Goal: Information Seeking & Learning: Learn about a topic

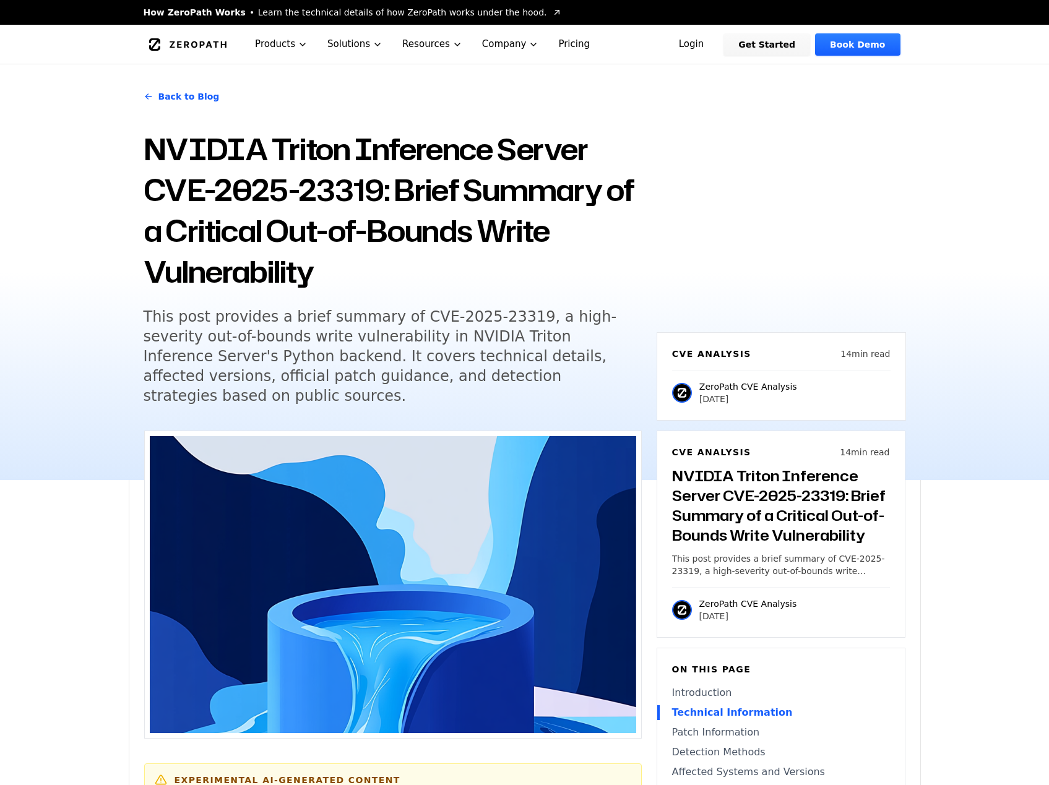
scroll to position [990, 0]
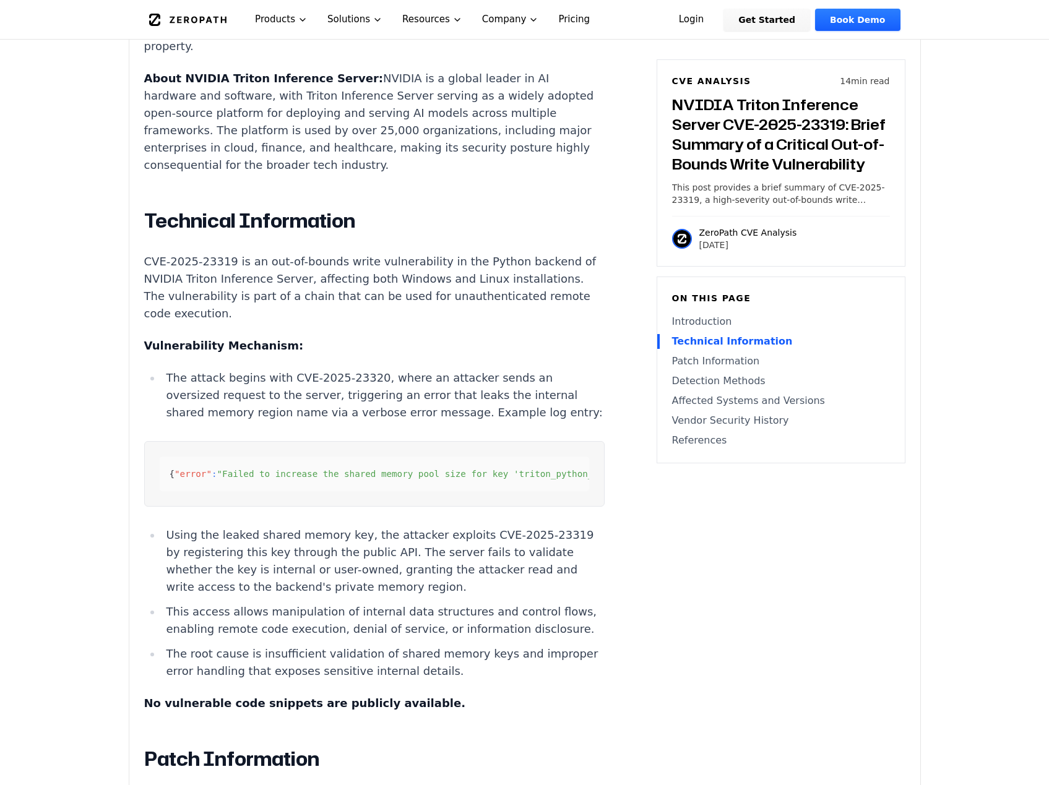
click at [446, 208] on h2 "Technical Information" at bounding box center [374, 220] width 460 height 25
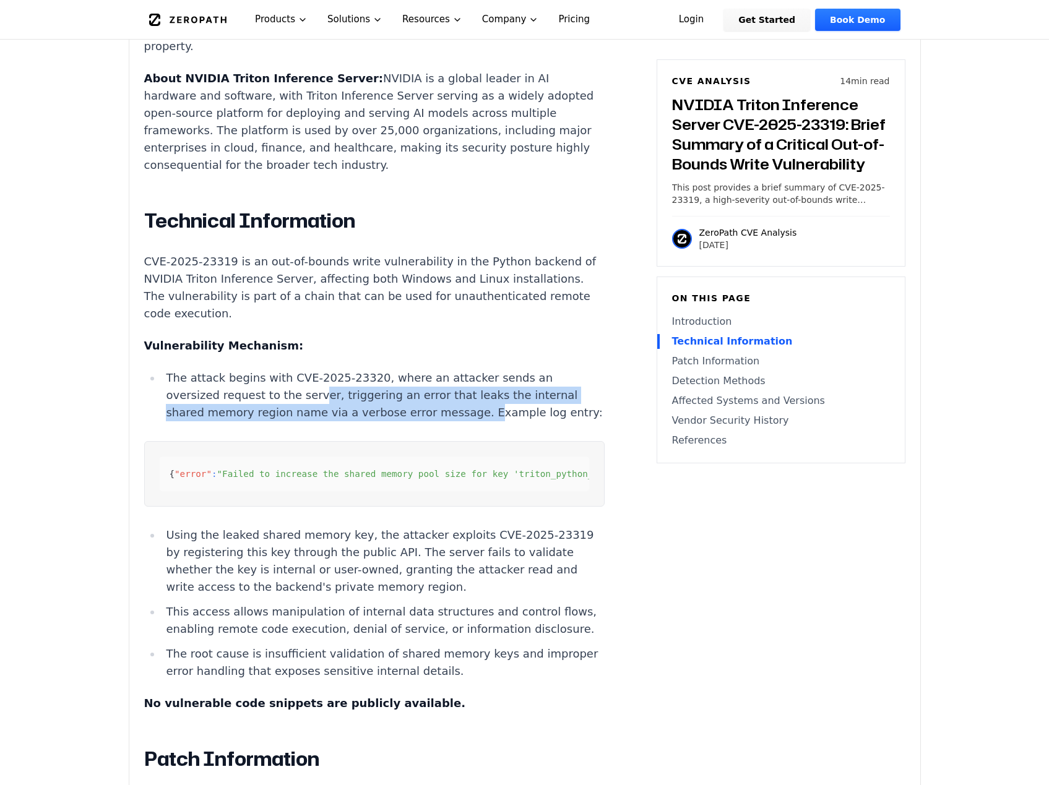
drag, startPoint x: 330, startPoint y: 358, endPoint x: 460, endPoint y: 371, distance: 130.6
click at [460, 371] on li "The attack begins with CVE-2025-23320, where an attacker sends an oversized req…" at bounding box center [382, 395] width 443 height 52
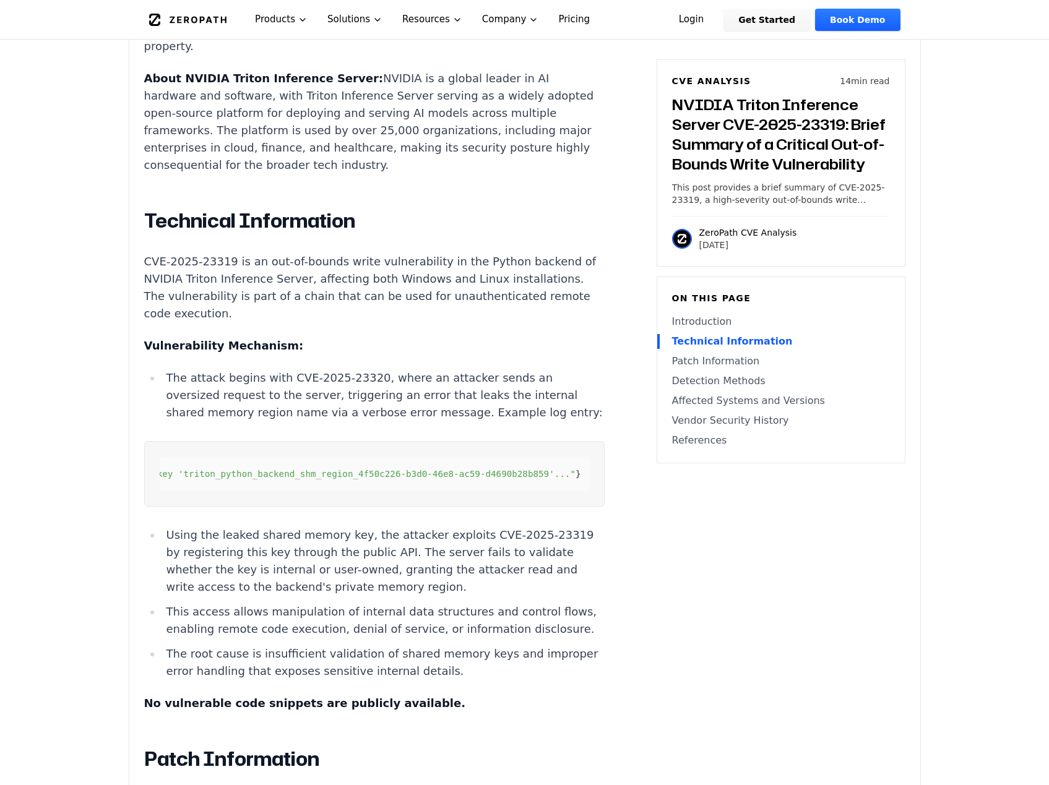
scroll to position [0, 342]
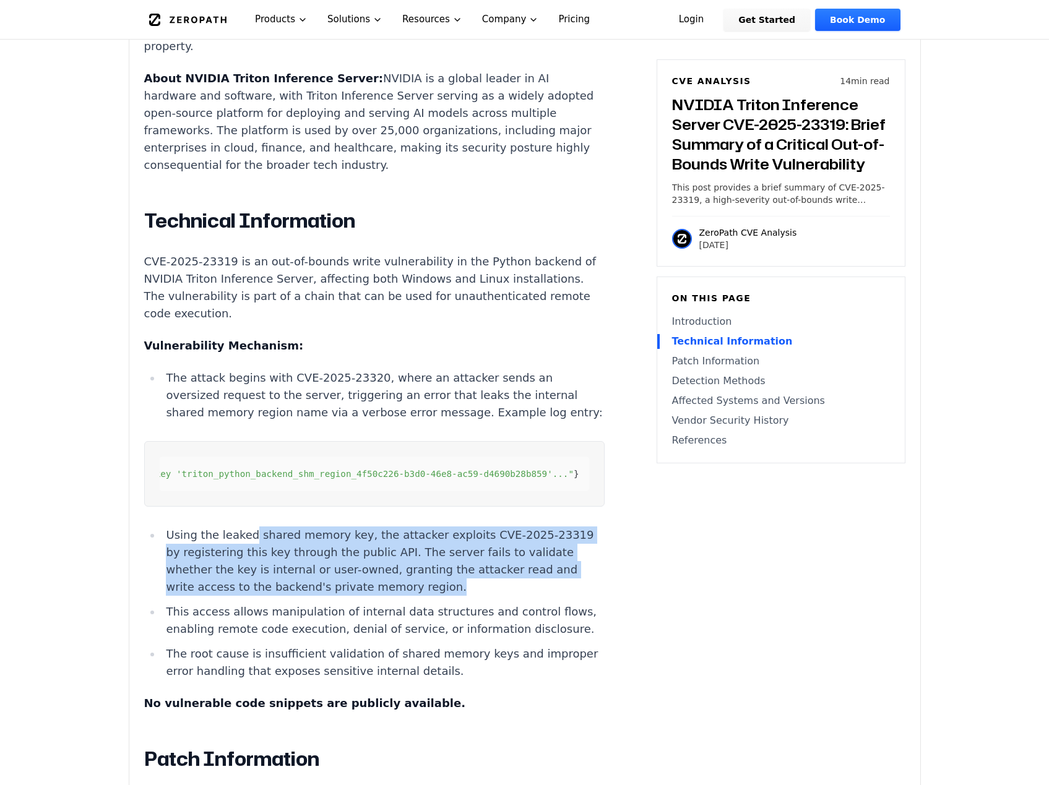
drag, startPoint x: 266, startPoint y: 525, endPoint x: 489, endPoint y: 582, distance: 230.5
click at [489, 582] on li "Using the leaked shared memory key, the attacker exploits CVE-2025-23319 by reg…" at bounding box center [382, 560] width 443 height 69
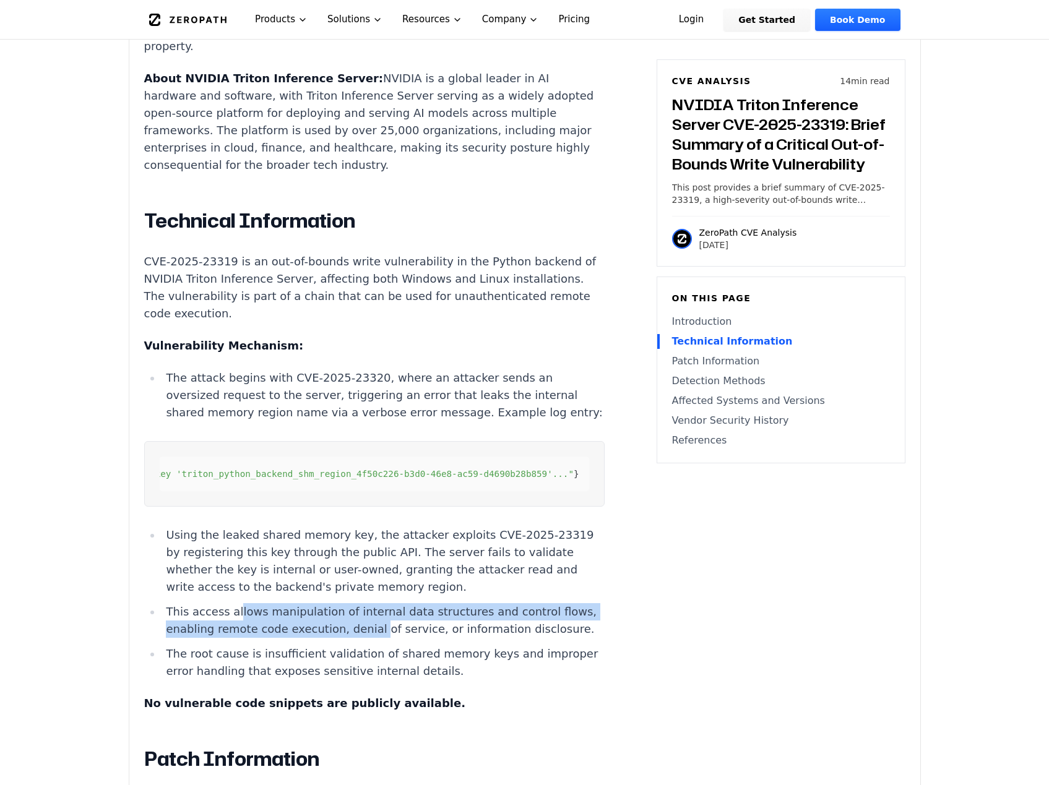
drag, startPoint x: 231, startPoint y: 604, endPoint x: 395, endPoint y: 621, distance: 165.4
click at [395, 621] on li "This access allows manipulation of internal data structures and control flows, …" at bounding box center [382, 620] width 443 height 35
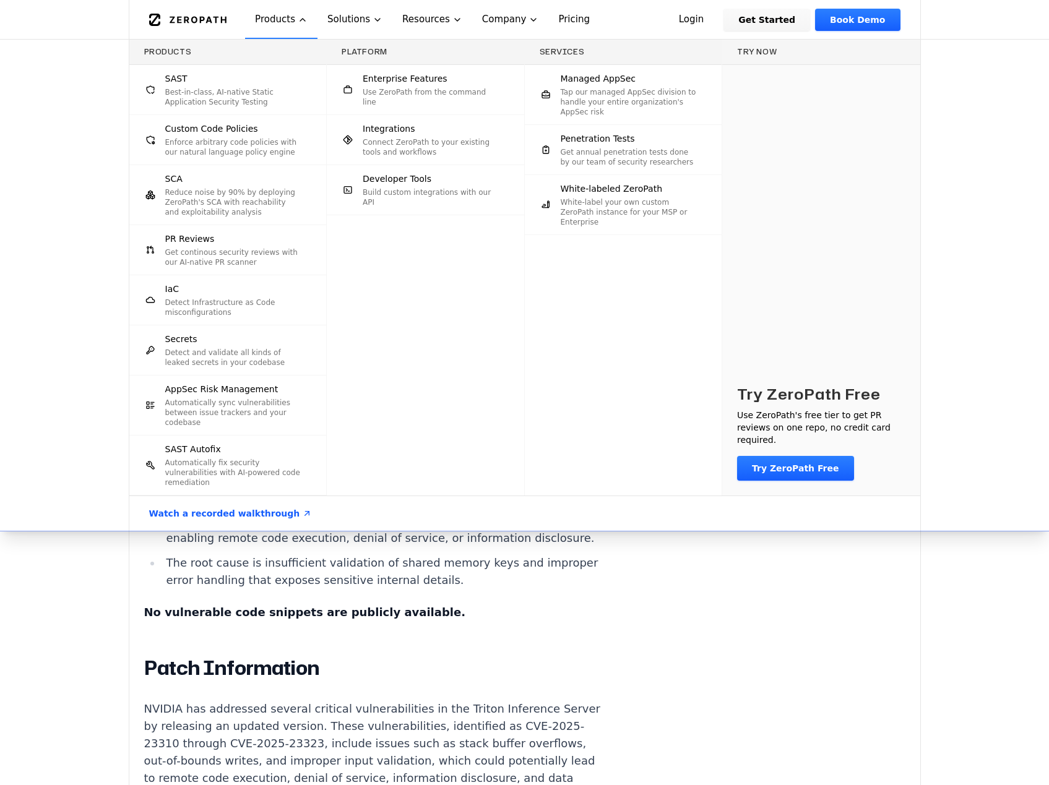
scroll to position [1237, 0]
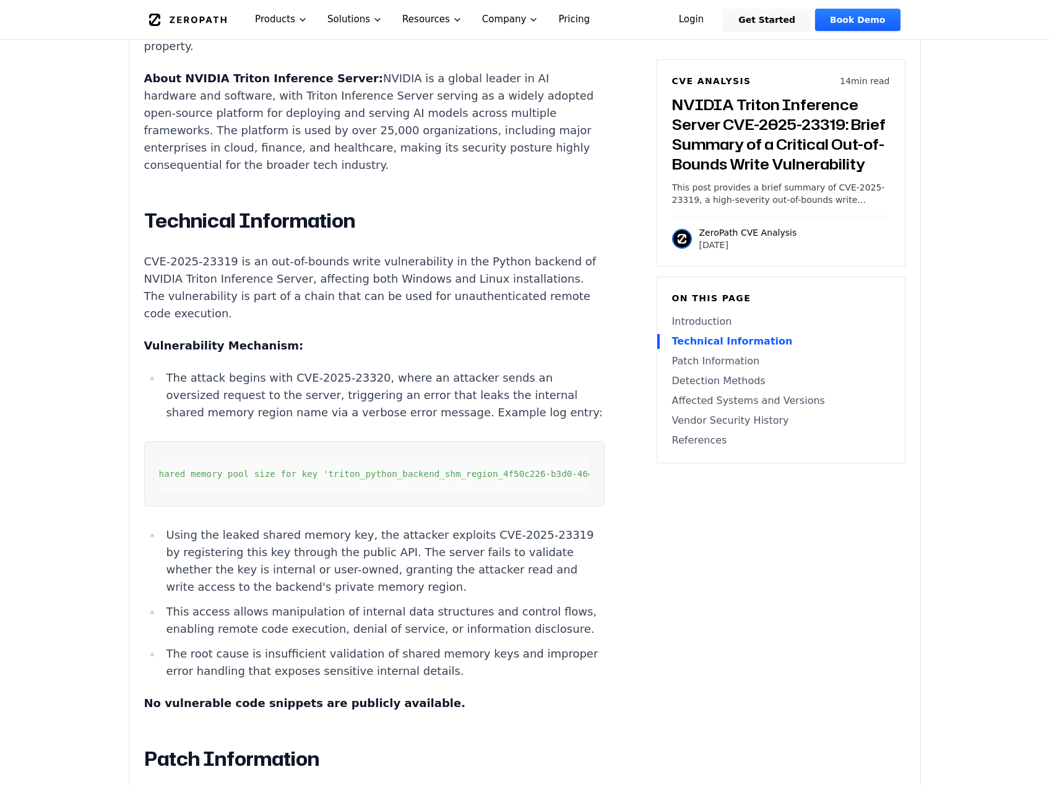
scroll to position [0, 0]
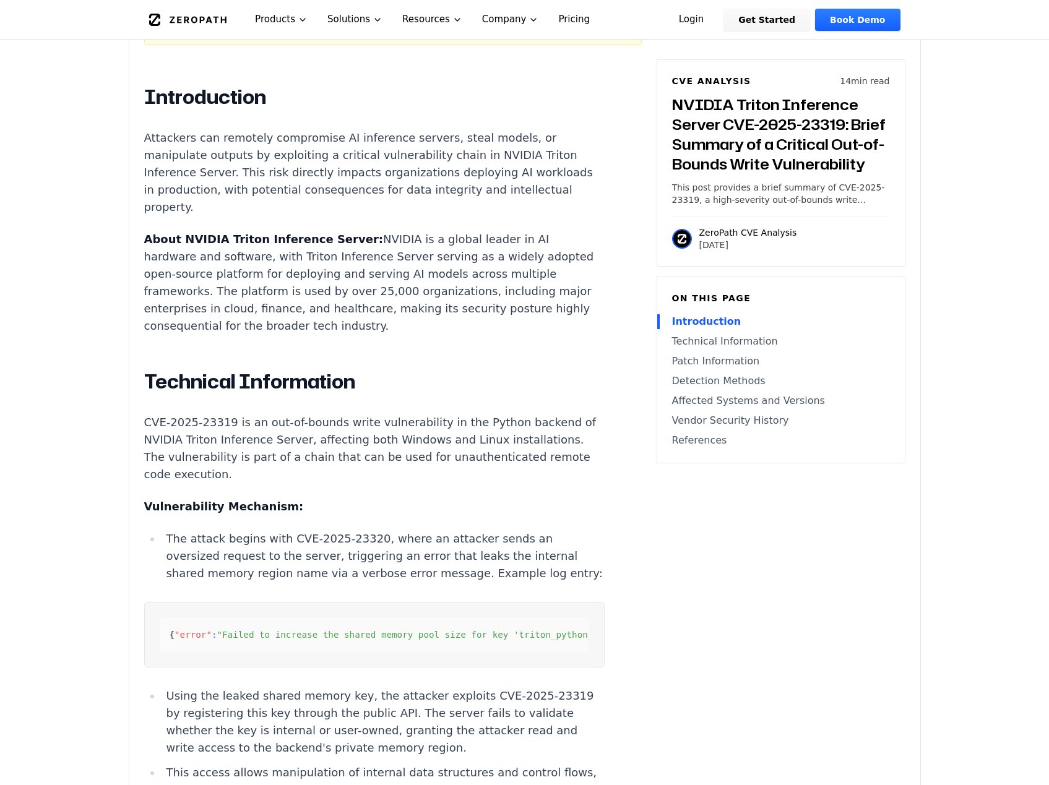
scroll to position [928, 0]
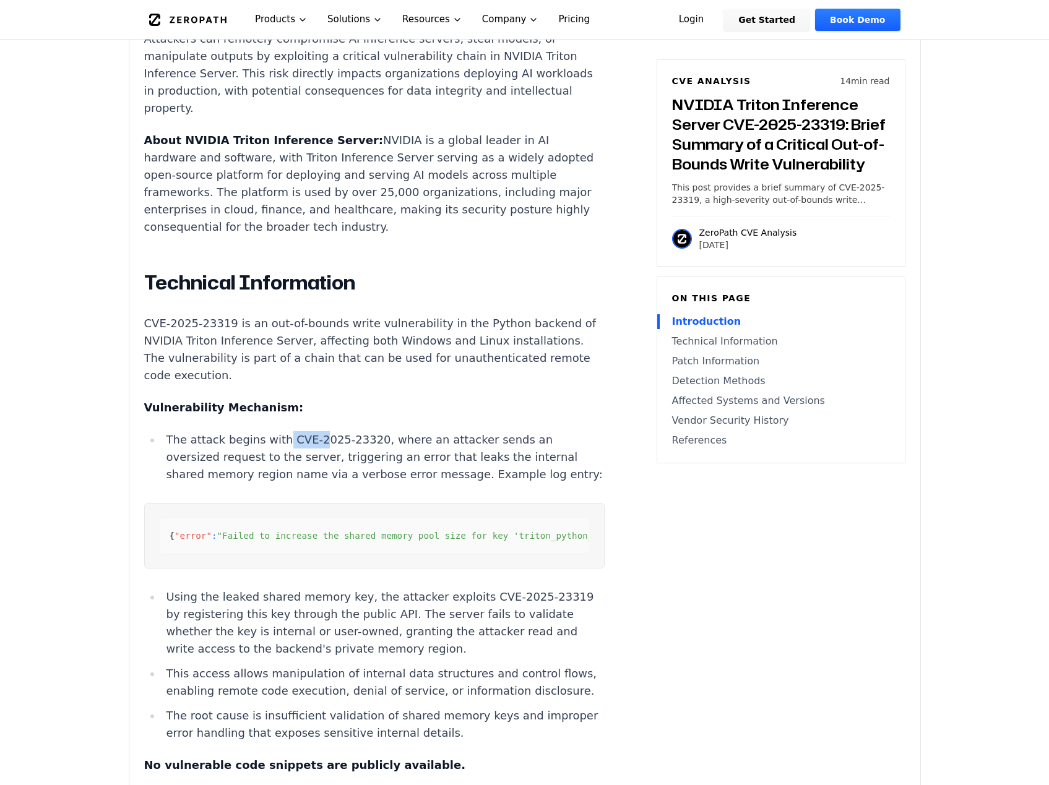
drag, startPoint x: 277, startPoint y: 408, endPoint x: 310, endPoint y: 408, distance: 32.8
click at [310, 431] on li "The attack begins with CVE-2025-23320, where an attacker sends an oversized req…" at bounding box center [382, 457] width 443 height 52
drag, startPoint x: 310, startPoint y: 408, endPoint x: 281, endPoint y: 412, distance: 28.7
click at [310, 431] on li "The attack begins with CVE-2025-23320, where an attacker sends an oversized req…" at bounding box center [382, 457] width 443 height 52
drag, startPoint x: 277, startPoint y: 410, endPoint x: 283, endPoint y: 410, distance: 6.2
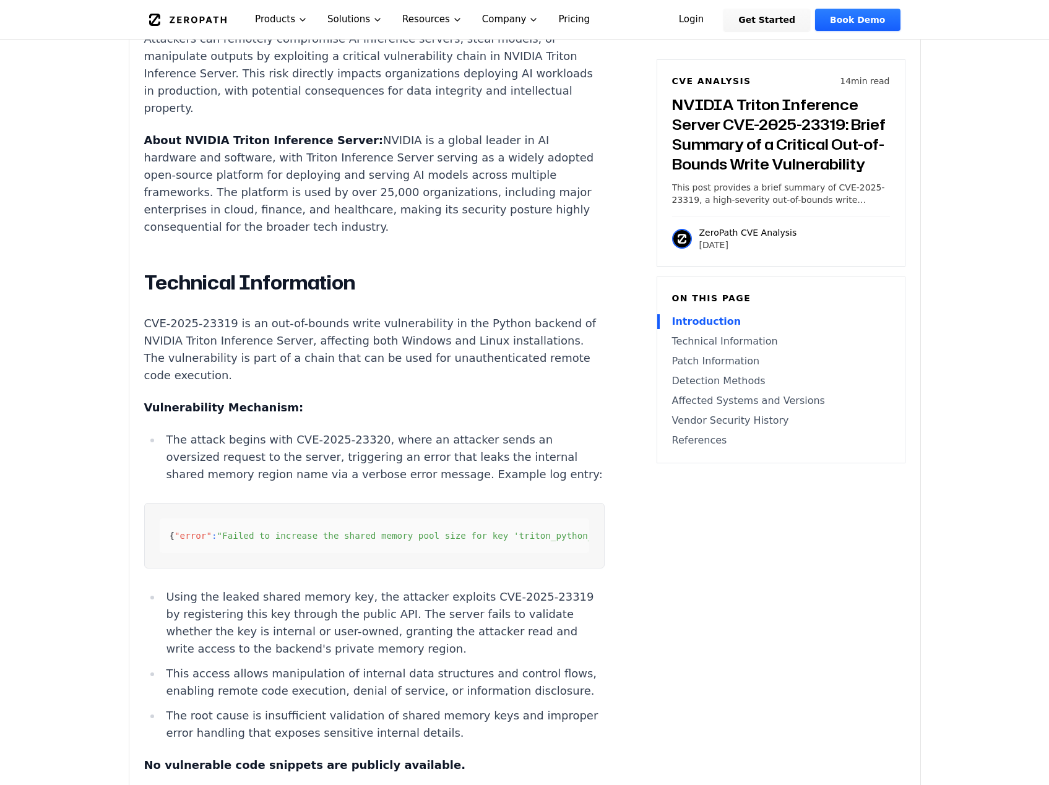
click at [279, 431] on li "The attack begins with CVE-2025-23320, where an attacker sends an oversized req…" at bounding box center [382, 457] width 443 height 52
click at [283, 431] on li "The attack begins with CVE-2025-23320, where an attacker sends an oversized req…" at bounding box center [382, 457] width 443 height 52
drag, startPoint x: 283, startPoint y: 408, endPoint x: 360, endPoint y: 405, distance: 77.4
click at [360, 431] on li "The attack begins with CVE-2025-23320, where an attacker sends an oversized req…" at bounding box center [382, 457] width 443 height 52
